Goal: Find specific page/section: Find specific page/section

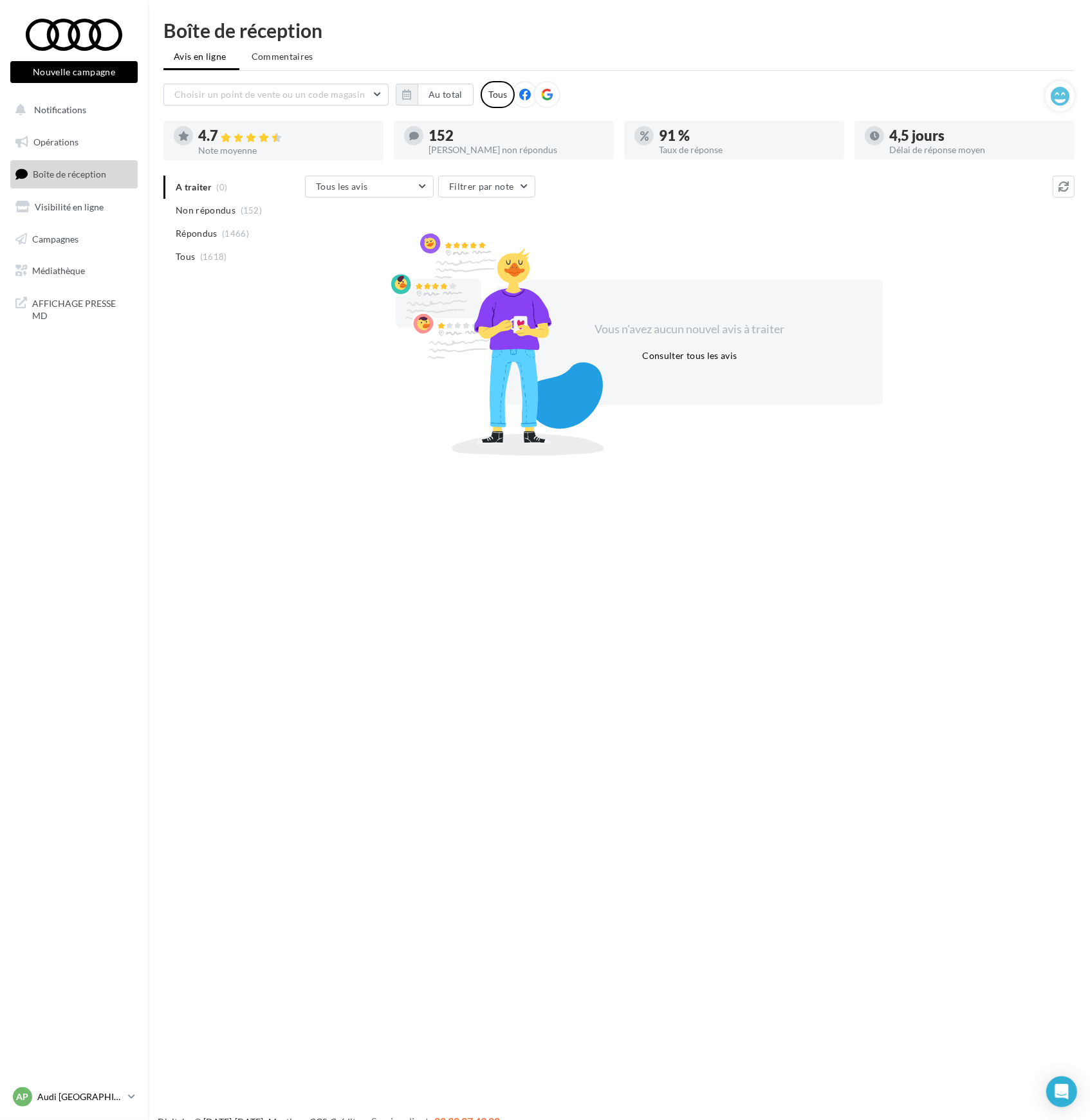
click at [123, 1094] on p "Audi [GEOGRAPHIC_DATA] 17" at bounding box center [80, 1097] width 85 height 13
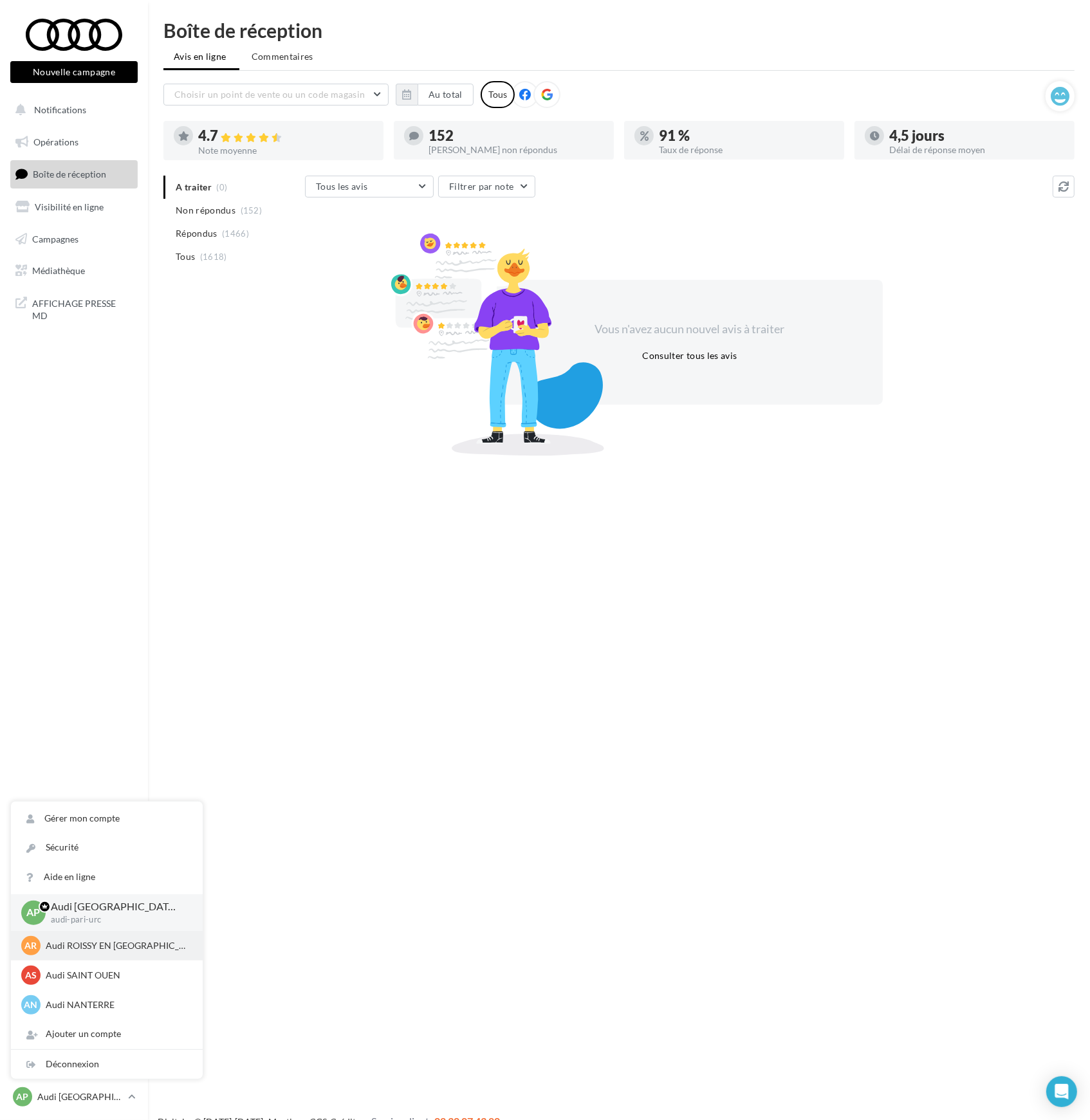
click at [73, 947] on p "Audi ROISSY EN FRANCE" at bounding box center [116, 945] width 142 height 13
